Goal: Check status: Check status

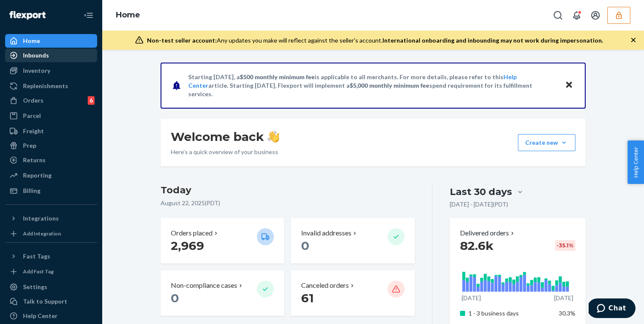
click at [55, 61] on div "Inbounds" at bounding box center [51, 55] width 90 height 12
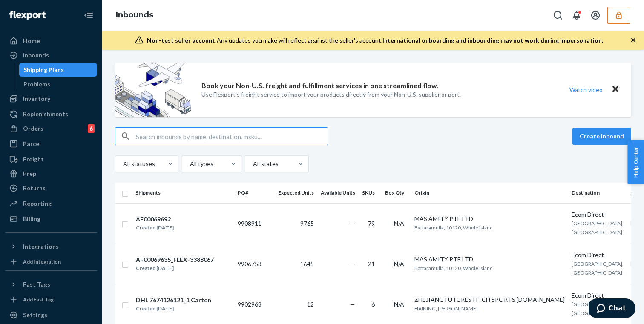
click at [610, 17] on button "button" at bounding box center [619, 15] width 23 height 17
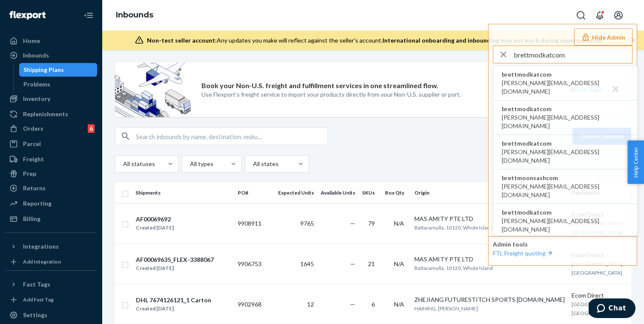
type input "brettmodkatcom"
click at [533, 78] on span "brettmodkatcom" at bounding box center [565, 74] width 127 height 9
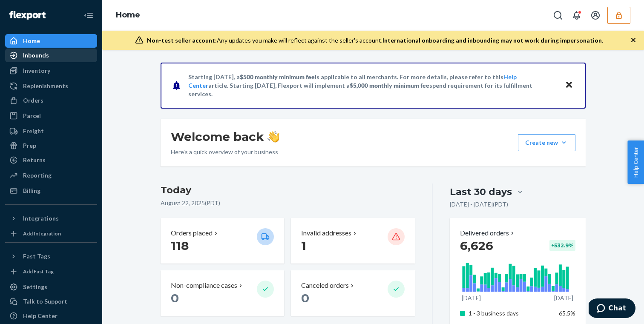
click at [74, 53] on div "Inbounds" at bounding box center [51, 55] width 90 height 12
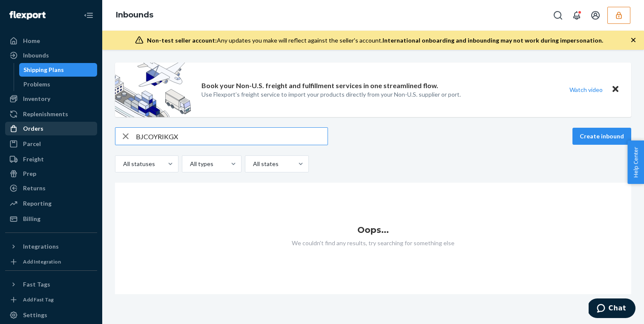
type input "BJCOYRIKGX"
click at [55, 127] on div "Orders" at bounding box center [51, 129] width 90 height 12
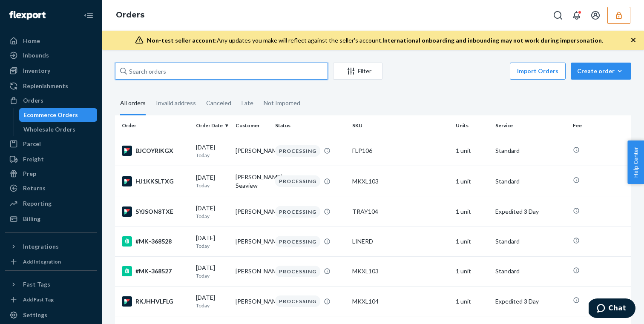
click at [186, 73] on input "text" at bounding box center [221, 71] width 213 height 17
paste input "BJCOYRIKGX"
type input "BJCOYRIKGX"
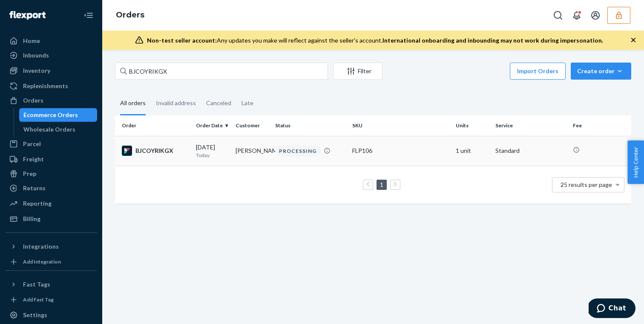
click at [251, 158] on td "Jordan Kressley" at bounding box center [252, 151] width 40 height 30
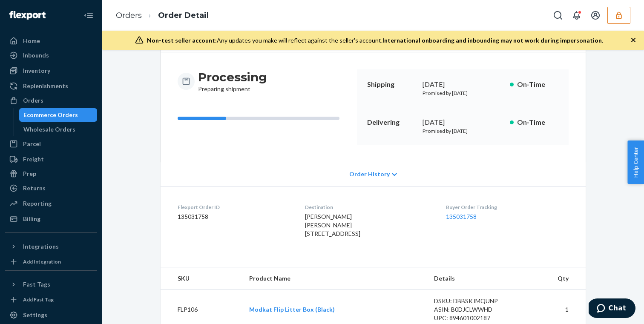
scroll to position [76, 0]
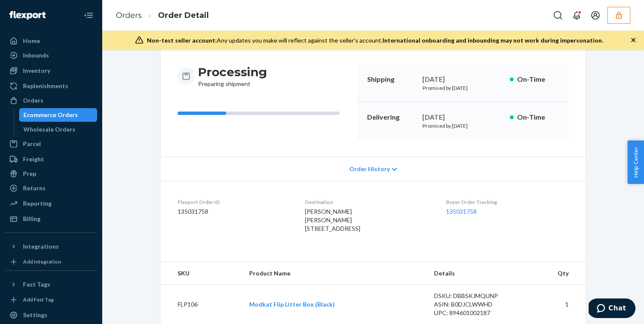
click at [395, 169] on icon at bounding box center [394, 170] width 5 height 6
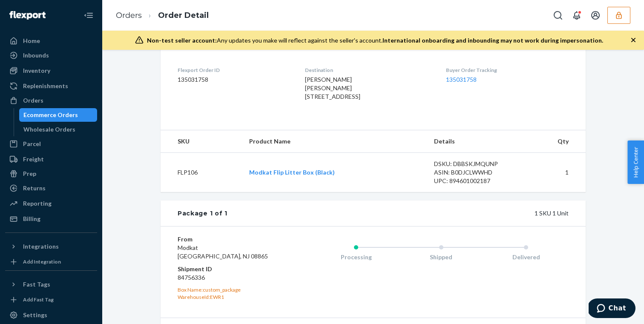
scroll to position [407, 0]
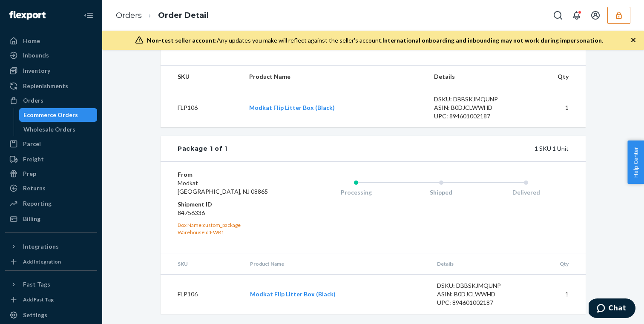
click at [196, 213] on dd "84756336" at bounding box center [229, 213] width 102 height 9
copy dd "84756336"
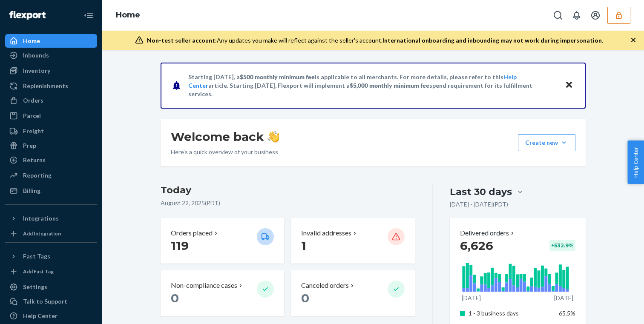
click at [624, 12] on button "button" at bounding box center [619, 15] width 23 height 17
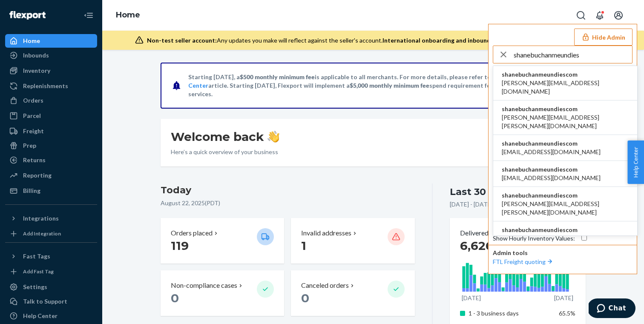
type input "shanebuchanmeundies"
click at [579, 75] on span "shanebuchanmeundiescom" at bounding box center [565, 74] width 127 height 9
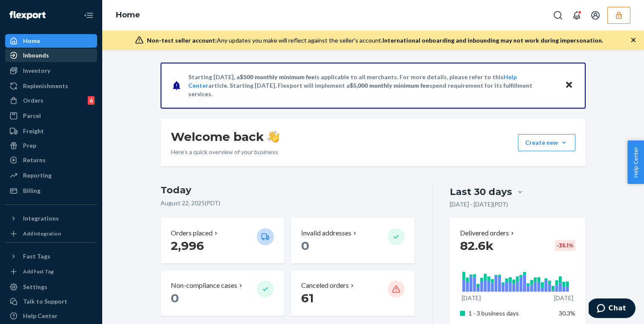
click at [74, 50] on div "Inbounds" at bounding box center [51, 55] width 90 height 12
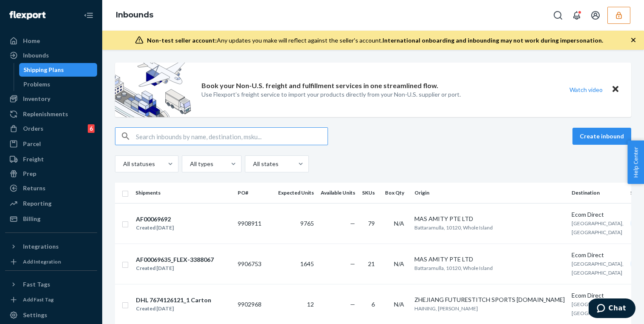
paste input "FLEX-3272227"
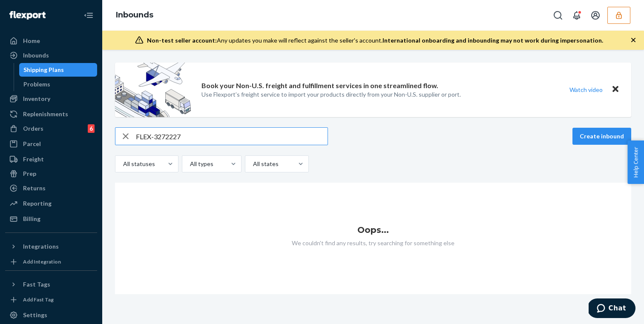
click at [61, 72] on div "Shipping Plans" at bounding box center [43, 70] width 40 height 9
click at [619, 17] on icon "button" at bounding box center [619, 15] width 9 height 9
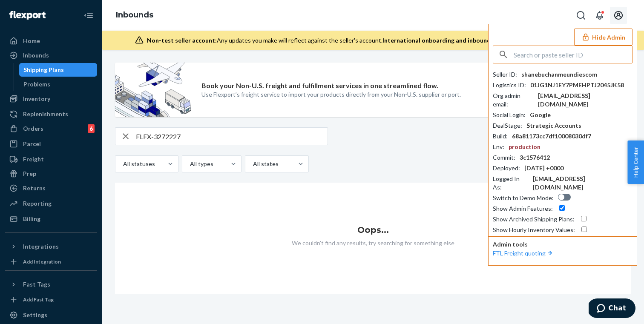
click at [619, 17] on icon "Open account menu" at bounding box center [619, 15] width 10 height 10
click at [251, 132] on input "FLEX-3272227" at bounding box center [232, 136] width 192 height 17
click at [154, 134] on input "FLEX-3272227" at bounding box center [232, 136] width 192 height 17
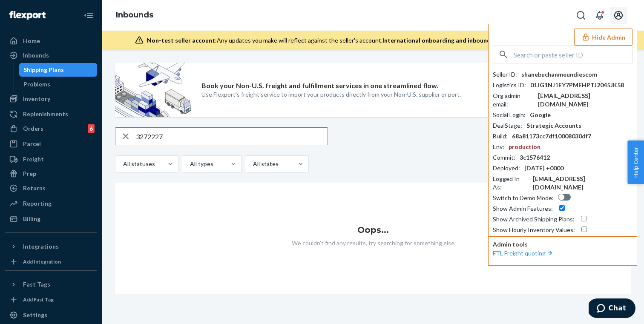
type input "3272227"
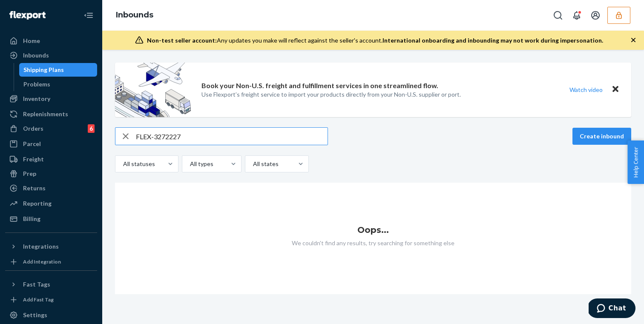
click at [72, 66] on div "Shipping Plans" at bounding box center [58, 70] width 77 height 12
click at [154, 136] on input "FLEX-3272227" at bounding box center [232, 136] width 192 height 17
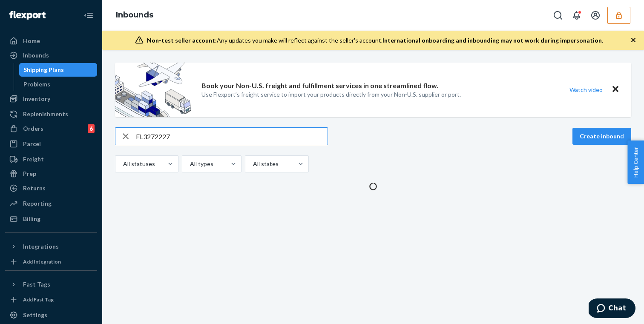
click at [158, 136] on input "FL3272227" at bounding box center [232, 136] width 192 height 17
type input "FL3272227"
click at [120, 136] on div "button" at bounding box center [125, 136] width 20 height 17
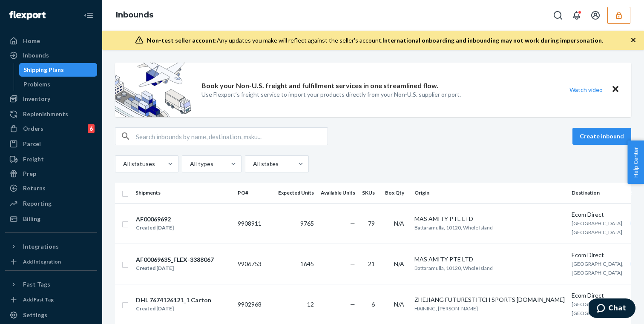
click at [617, 18] on icon "button" at bounding box center [619, 15] width 9 height 9
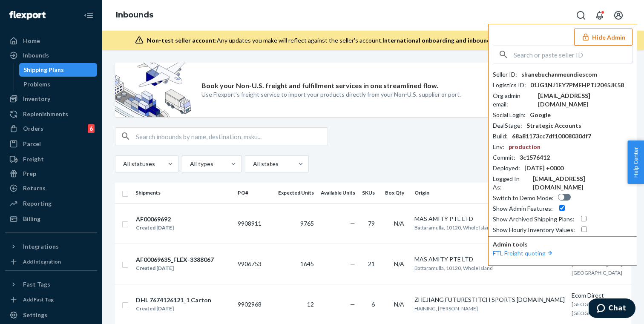
click at [617, 18] on icon "Open account menu" at bounding box center [619, 15] width 10 height 10
click at [414, 158] on div "All statuses All types All states" at bounding box center [373, 164] width 517 height 17
click at [583, 40] on icon "button" at bounding box center [586, 37] width 9 height 9
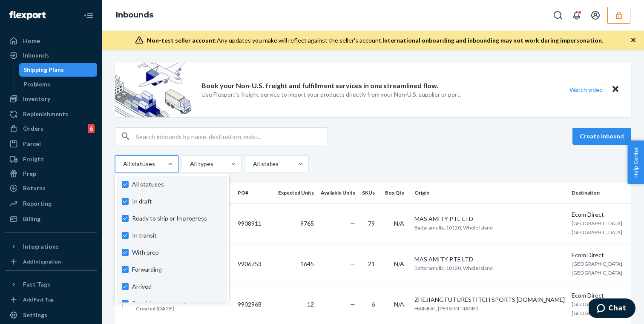
click at [155, 162] on div at bounding box center [145, 164] width 47 height 10
click at [123, 162] on input "option In draft focused, 1 of 10. 10 results available. Use Up and Down to choo…" at bounding box center [122, 164] width 1 height 9
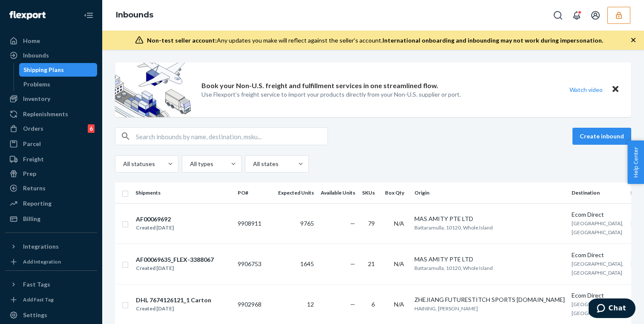
click at [358, 158] on div "All statuses All types All states" at bounding box center [373, 164] width 517 height 17
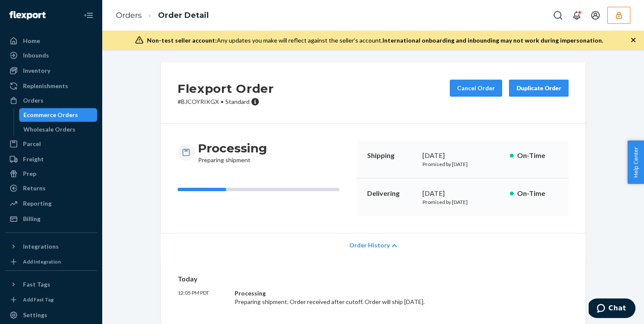
scroll to position [407, 0]
